Goal: Navigation & Orientation: Find specific page/section

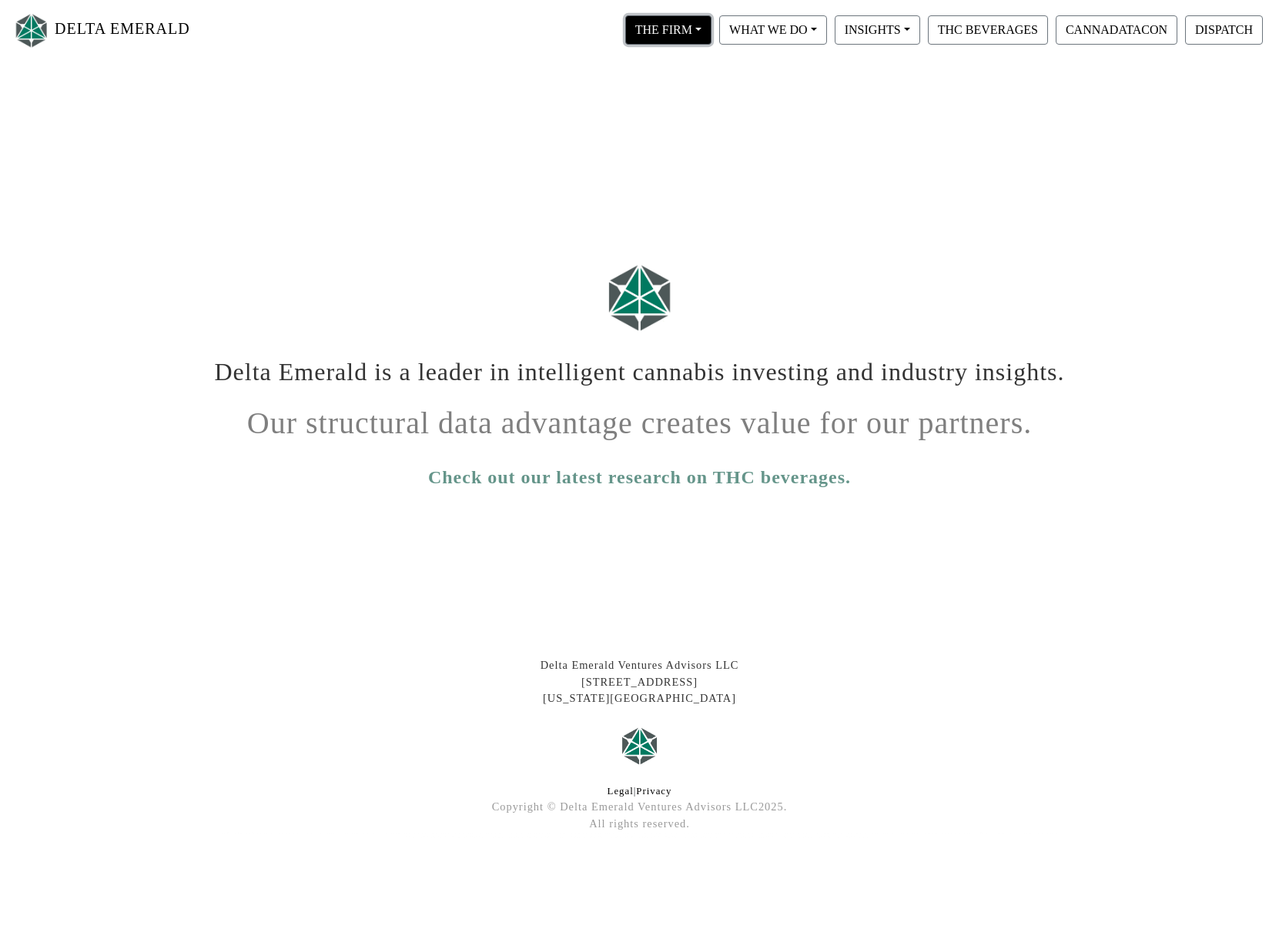
click at [683, 32] on button "THE FIRM" at bounding box center [668, 30] width 86 height 29
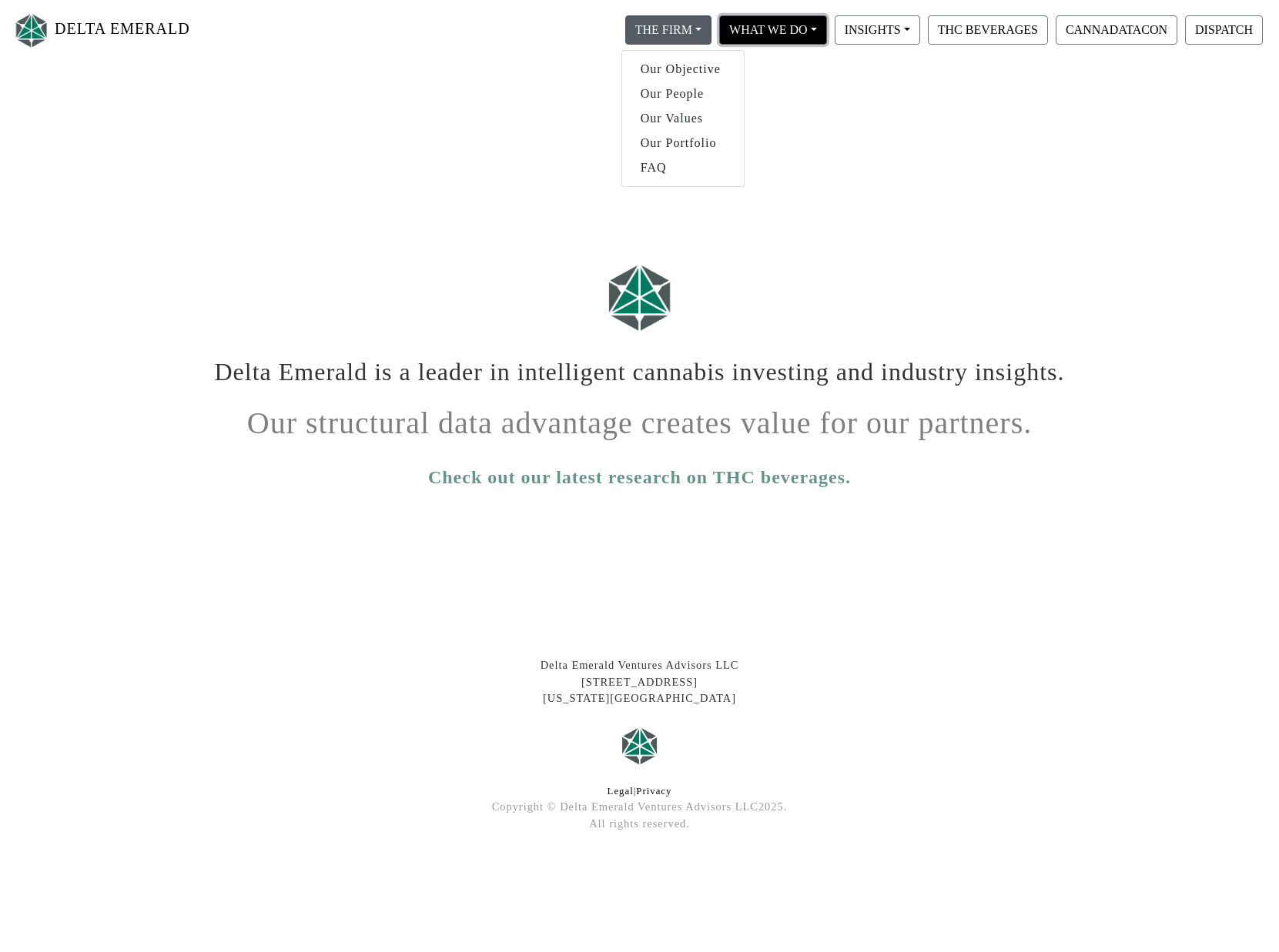
click at [711, 33] on button "WHAT WE DO" at bounding box center [668, 30] width 86 height 29
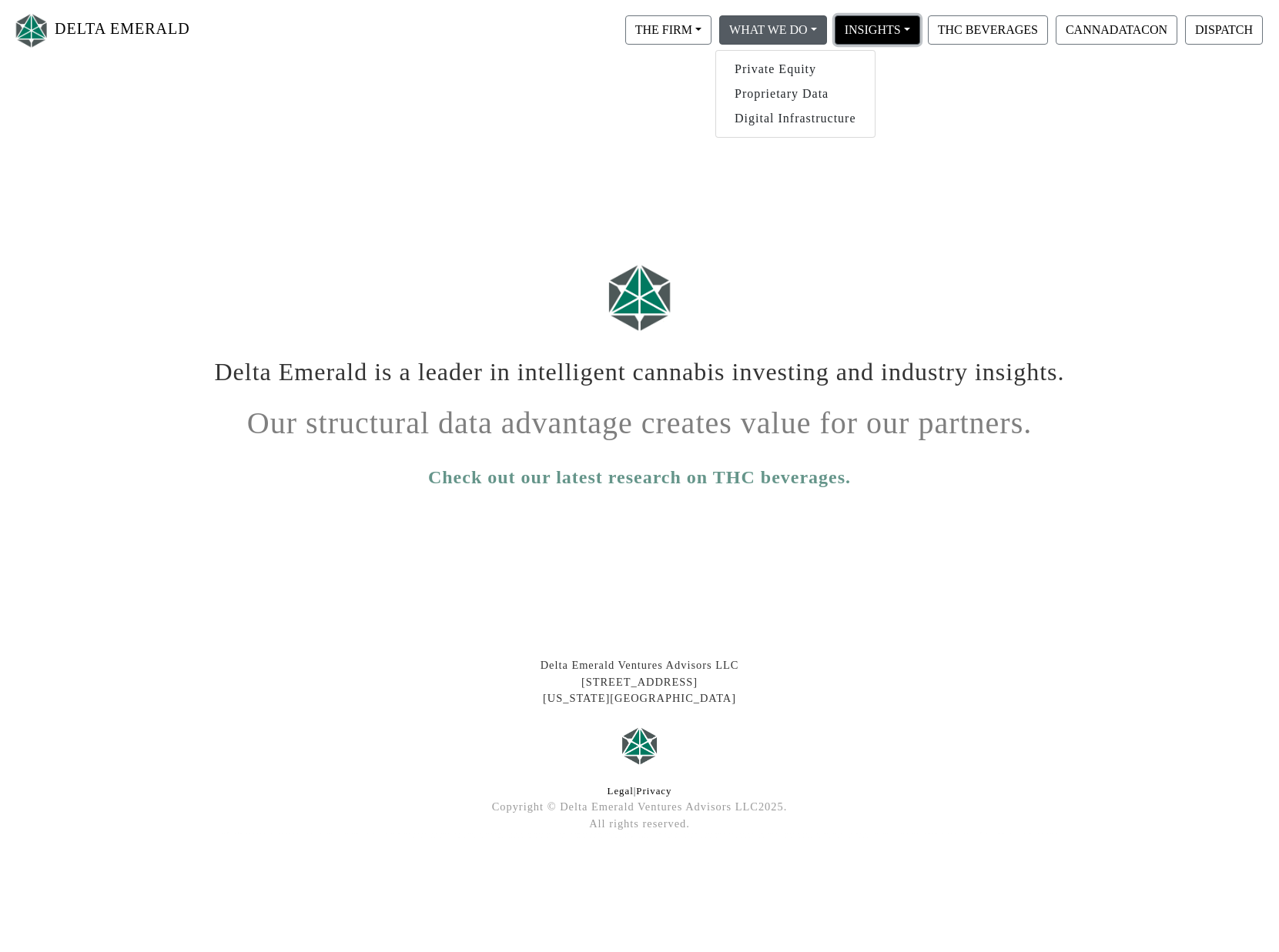
click at [711, 25] on button "INSIGHTS" at bounding box center [668, 30] width 86 height 29
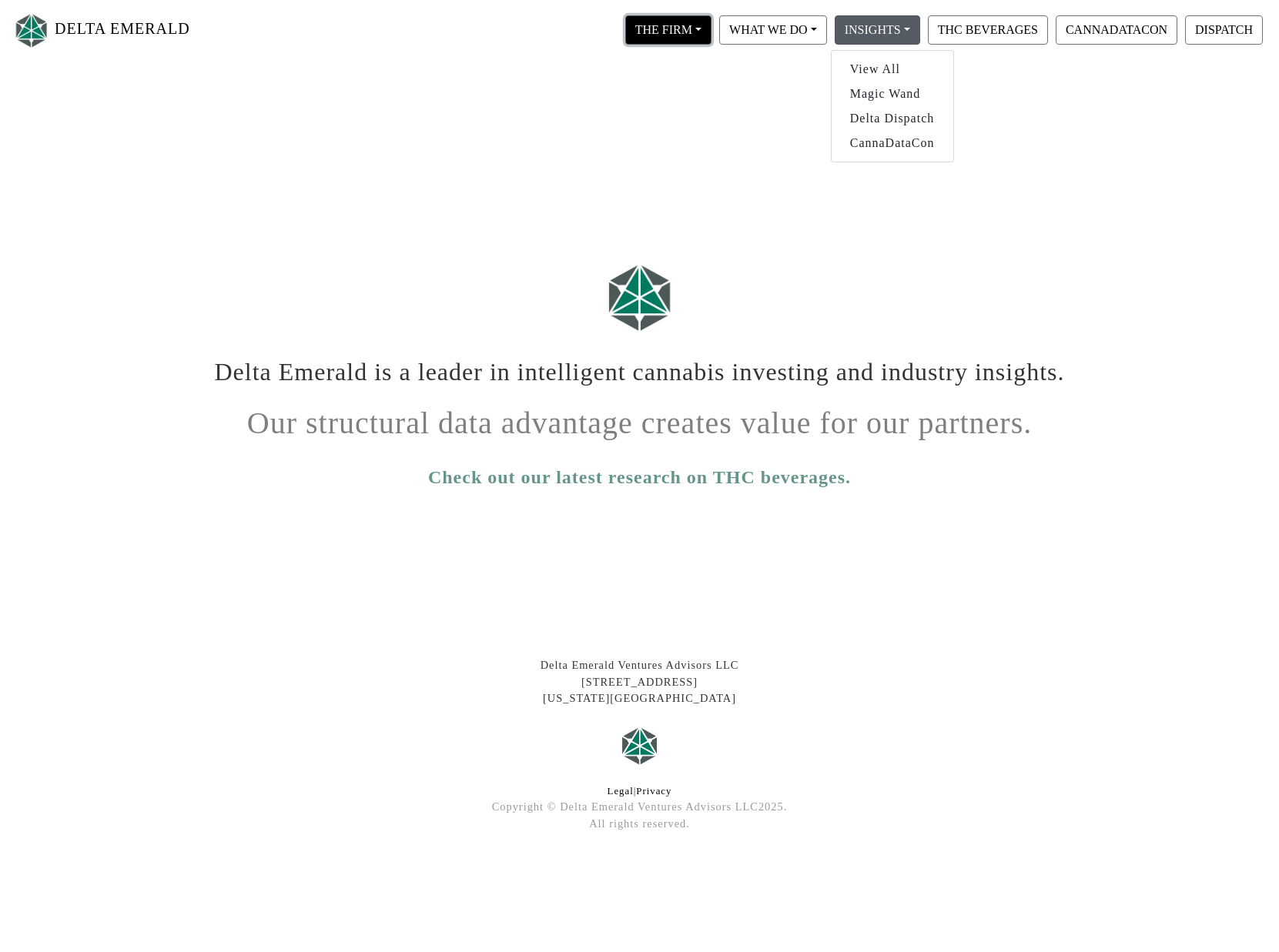
click at [674, 30] on button "THE FIRM" at bounding box center [668, 30] width 86 height 29
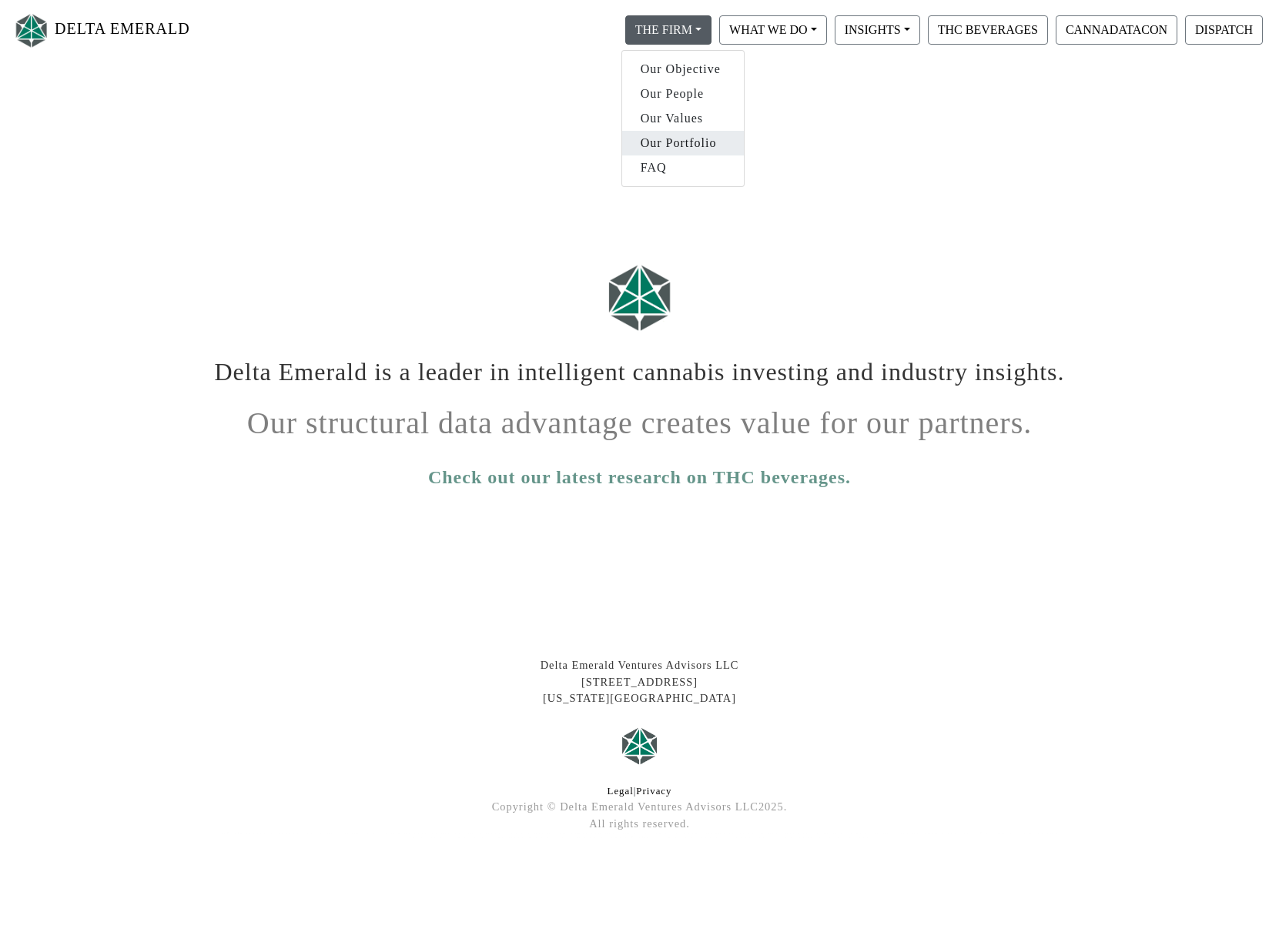
click at [681, 144] on link "Our Portfolio" at bounding box center [683, 143] width 122 height 24
